Goal: Find specific page/section: Find specific page/section

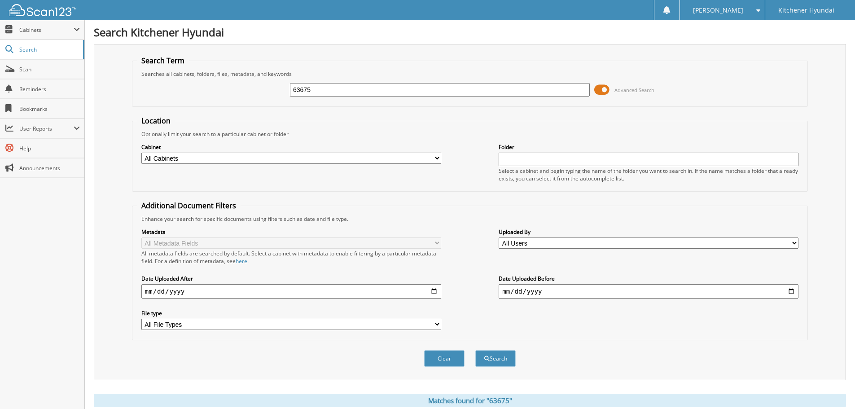
click at [307, 88] on input "63675" at bounding box center [440, 89] width 300 height 13
type input "63230"
click at [499, 361] on button "Search" at bounding box center [495, 358] width 40 height 17
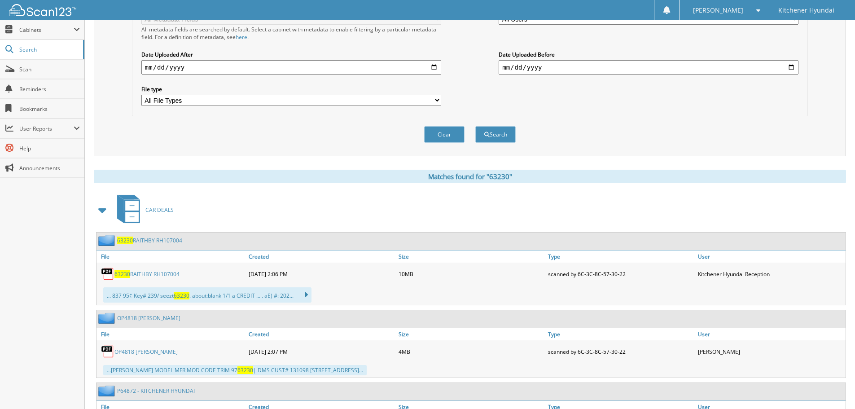
scroll to position [224, 0]
click at [147, 274] on link "63230 RAITHBY RH107004" at bounding box center [146, 274] width 65 height 8
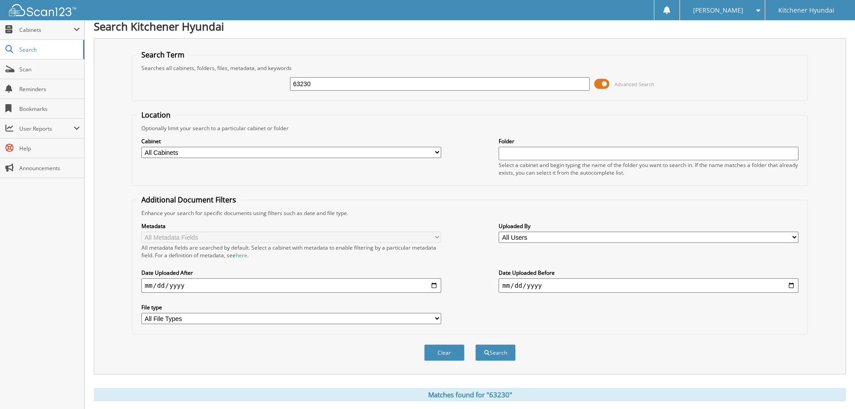
scroll to position [0, 0]
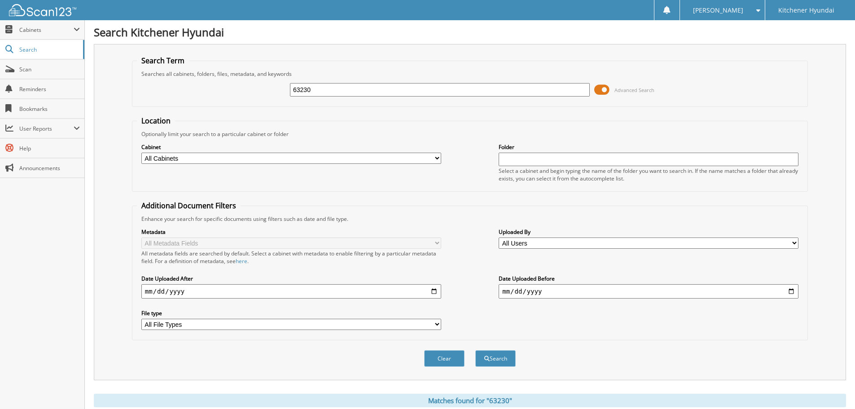
click at [344, 92] on input "63230" at bounding box center [440, 89] width 300 height 13
type input "P64939"
click at [506, 360] on button "Search" at bounding box center [495, 358] width 40 height 17
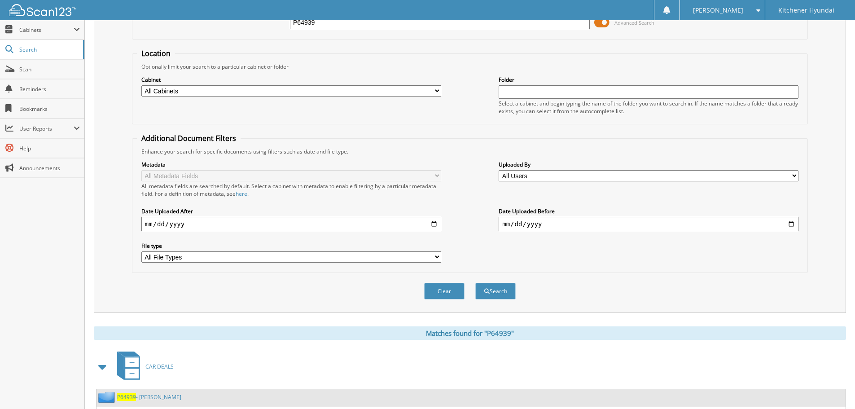
scroll to position [143, 0]
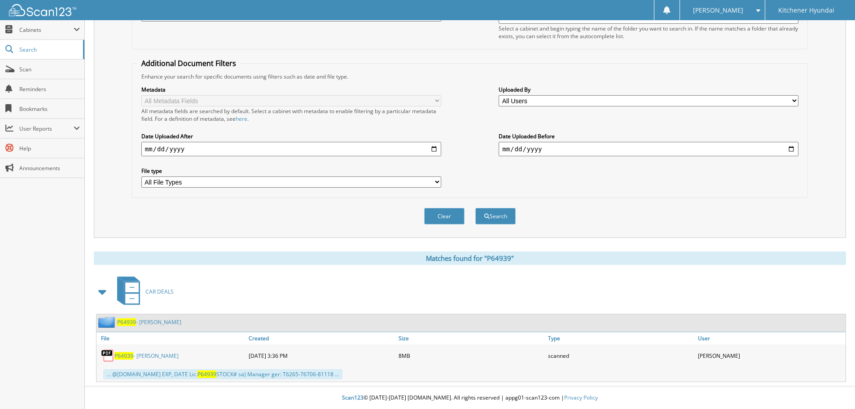
click at [128, 353] on span "P64939" at bounding box center [123, 356] width 19 height 8
click at [130, 354] on span "P64939" at bounding box center [123, 356] width 19 height 8
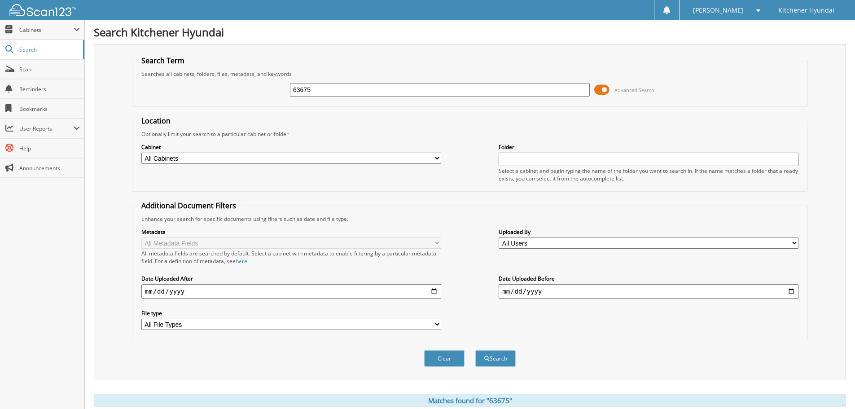
click at [369, 87] on input "63675" at bounding box center [440, 89] width 300 height 13
type input "p61183"
click at [475, 350] on button "Search" at bounding box center [495, 358] width 40 height 17
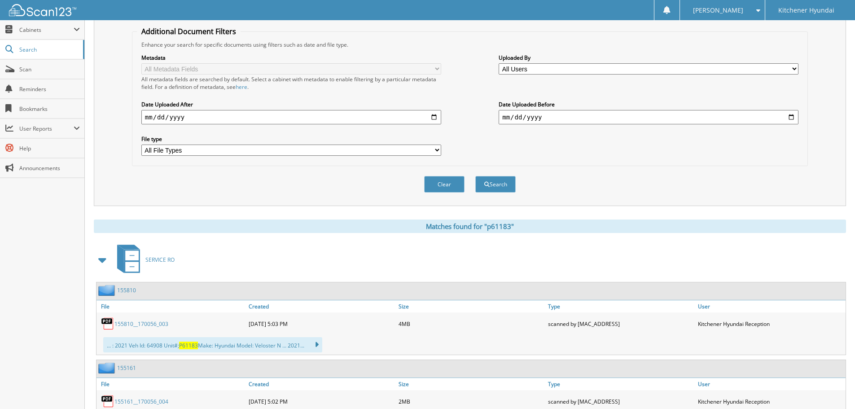
scroll to position [220, 0]
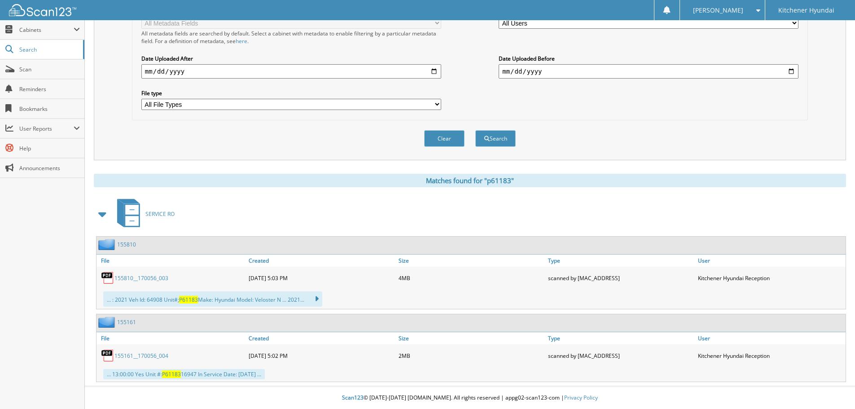
click at [131, 277] on link "155810__170056_003" at bounding box center [141, 278] width 54 height 8
click at [151, 357] on link "155161__170056_004" at bounding box center [141, 356] width 54 height 8
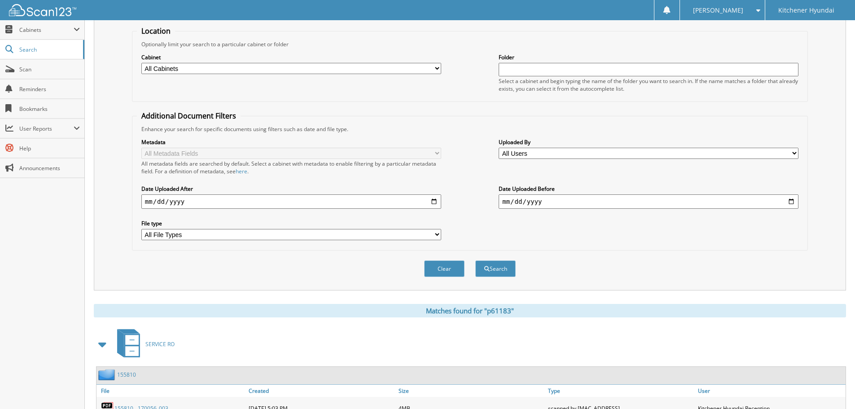
scroll to position [0, 0]
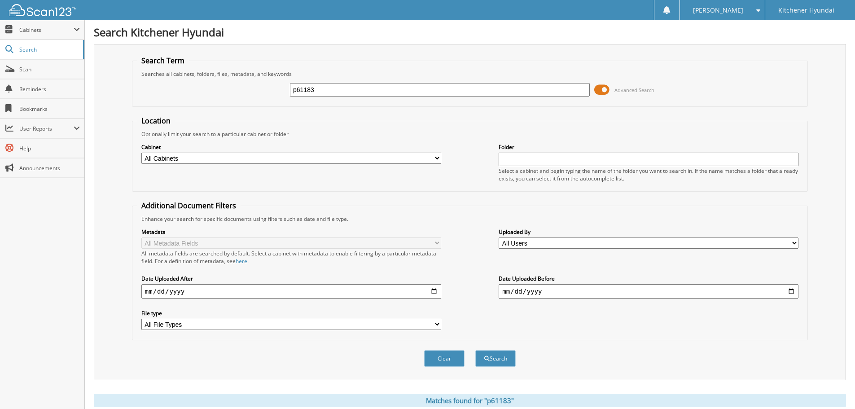
click at [336, 88] on input "p61183" at bounding box center [440, 89] width 300 height 13
type input "ZAMNAD"
click at [475, 350] on button "Search" at bounding box center [495, 358] width 40 height 17
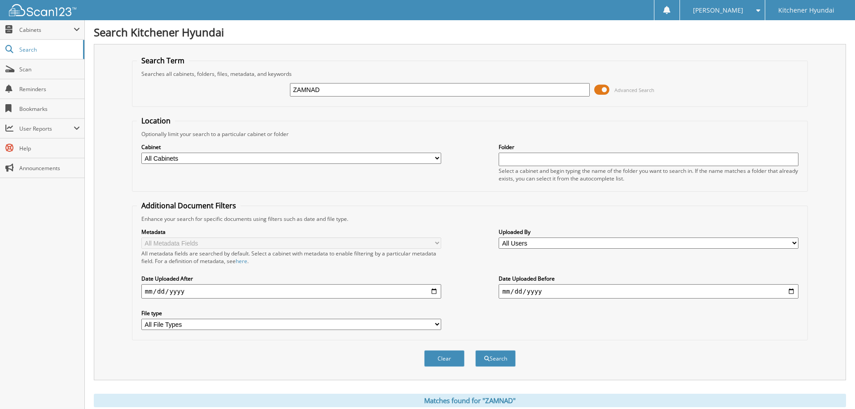
click at [420, 86] on input "ZAMNAD" at bounding box center [440, 89] width 300 height 13
type input "64256"
click at [504, 356] on button "Search" at bounding box center [495, 358] width 40 height 17
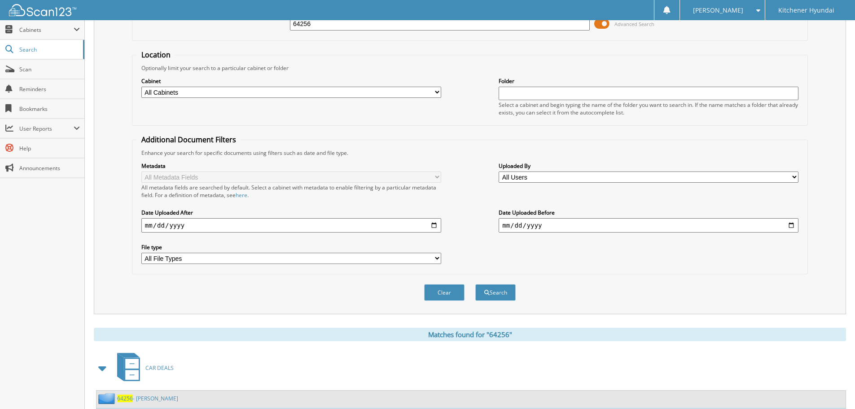
scroll to position [179, 0]
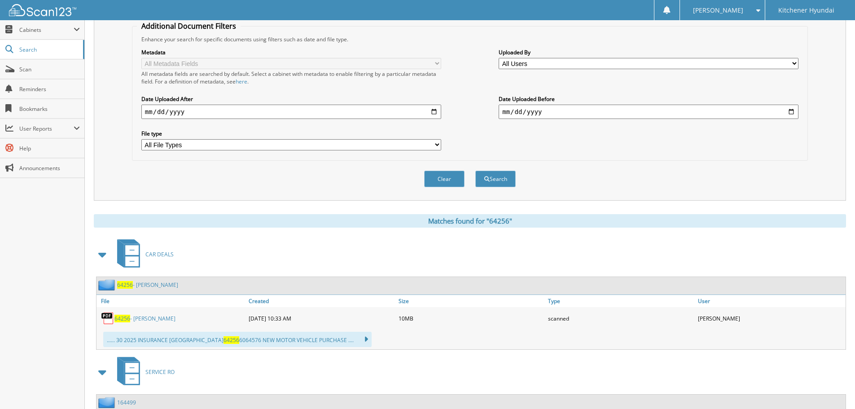
click at [128, 320] on span "64256" at bounding box center [122, 318] width 16 height 8
